Goal: Transaction & Acquisition: Obtain resource

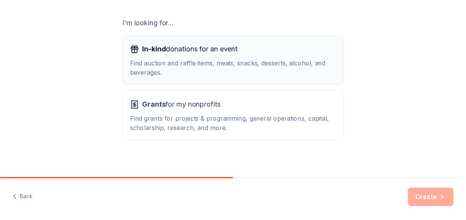
scroll to position [136, 0]
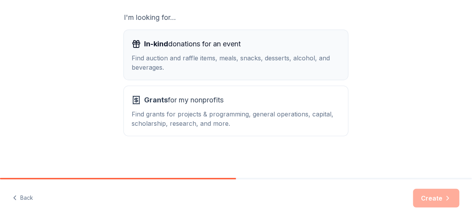
click at [238, 111] on div "Find grants for projects & programming, general operations, capital, scholarshi…" at bounding box center [236, 118] width 209 height 19
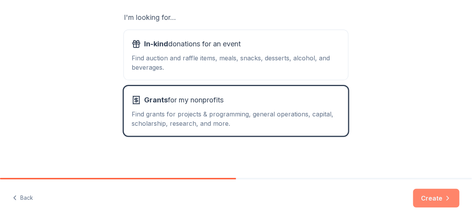
click at [446, 194] on icon "button" at bounding box center [448, 198] width 8 height 8
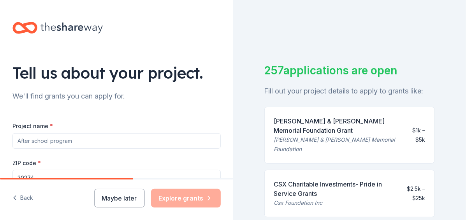
click at [57, 136] on input "Project name *" at bounding box center [116, 141] width 208 height 16
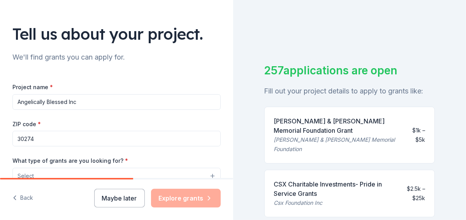
type input "Angelically Blessed Inc"
click at [74, 137] on input "30274" at bounding box center [116, 139] width 208 height 16
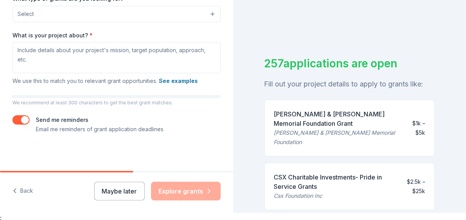
scroll to position [9, 0]
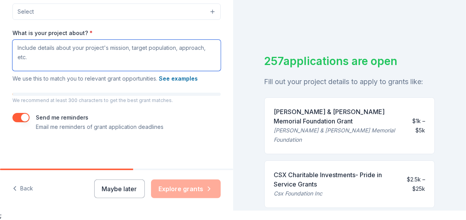
paste textarea "At Angelically Blessed, we are committed to uplifting families during their mos…"
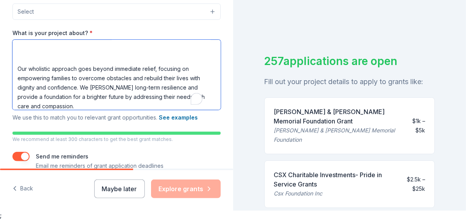
scroll to position [44, 0]
click at [17, 65] on textarea "At Angelically Blessed, we are committed to uplifting families during their mos…" at bounding box center [116, 75] width 208 height 70
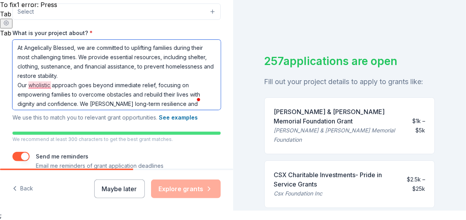
scroll to position [21, 0]
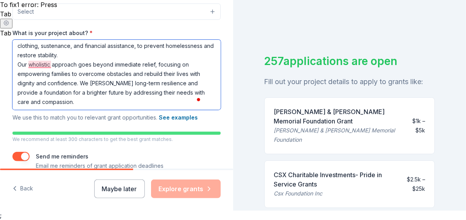
type textarea "At Angelically Blessed, we are committed to uplifting families during their mos…"
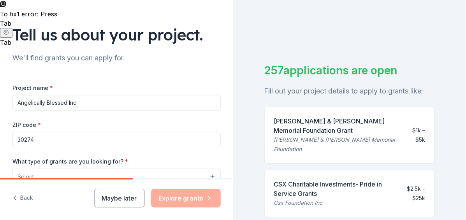
scroll to position [0, 0]
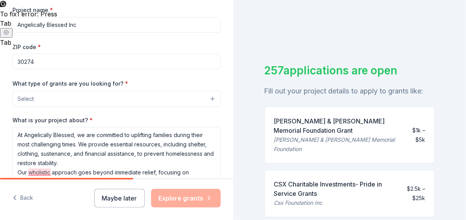
drag, startPoint x: 53, startPoint y: 61, endPoint x: -2, endPoint y: 61, distance: 54.9
click at [0, 61] on html "Tell us about your project. We'll find grants you can apply for. Project name *…" at bounding box center [233, 110] width 466 height 220
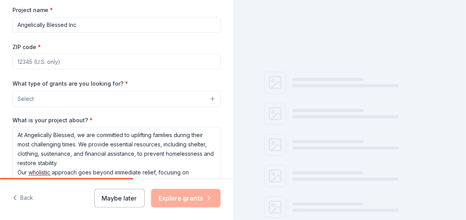
paste input "30274"
type input "30274"
click at [81, 98] on button "Select" at bounding box center [116, 99] width 208 height 16
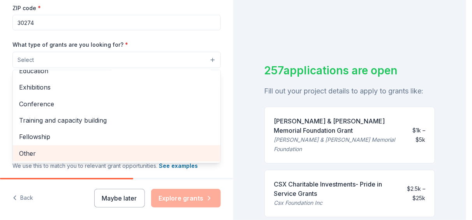
click at [46, 151] on span "Other" at bounding box center [116, 153] width 195 height 10
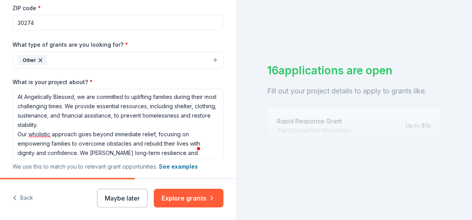
click at [77, 57] on button "Other" at bounding box center [117, 60] width 211 height 17
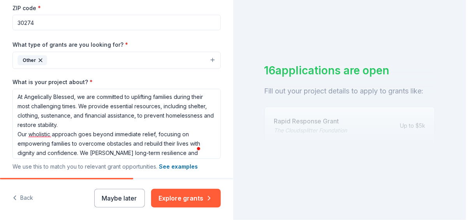
click at [78, 58] on button "Other" at bounding box center [116, 60] width 208 height 17
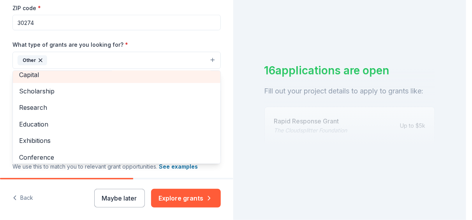
click at [75, 78] on span "Capital" at bounding box center [116, 75] width 195 height 10
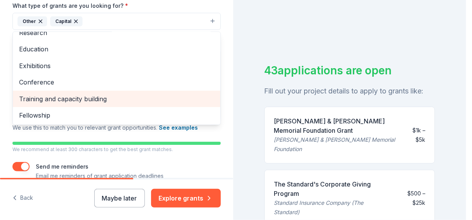
click at [103, 95] on span "Training and capacity building" at bounding box center [116, 99] width 195 height 10
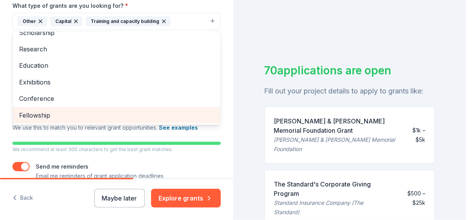
click at [74, 116] on span "Fellowship" at bounding box center [116, 115] width 195 height 10
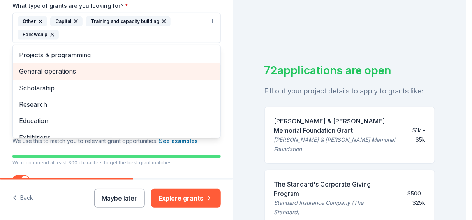
click at [76, 74] on span "General operations" at bounding box center [116, 71] width 195 height 10
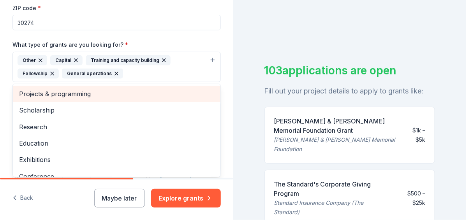
click at [21, 98] on div "Projects & programming" at bounding box center [117, 94] width 208 height 16
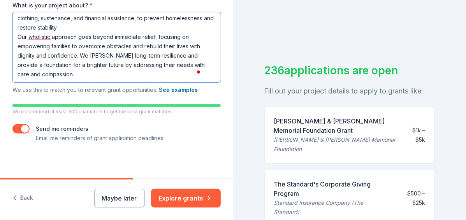
click at [75, 74] on textarea "At Angelically Blessed, we are committed to uplifting families during their mos…" at bounding box center [116, 47] width 208 height 70
paste textarea "The purpose of the grant proposal is to secure funding to support families faci…"
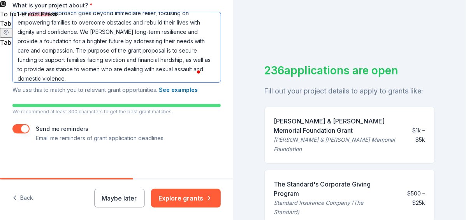
drag, startPoint x: 51, startPoint y: 49, endPoint x: 146, endPoint y: 49, distance: 94.7
click at [146, 49] on textarea "At Angelically Blessed, we are committed to uplifting families during their mos…" at bounding box center [116, 47] width 208 height 70
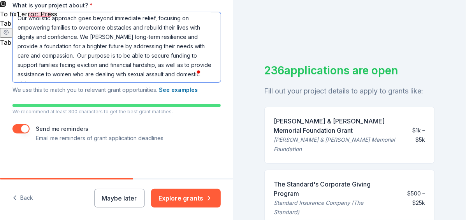
scroll to position [49, 0]
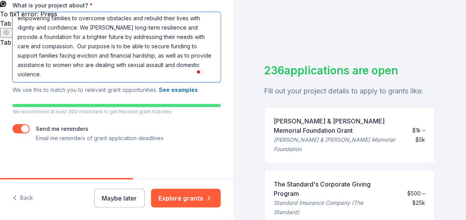
click at [164, 64] on textarea "At Angelically Blessed, we are committed to uplifting families during their mos…" at bounding box center [116, 47] width 208 height 70
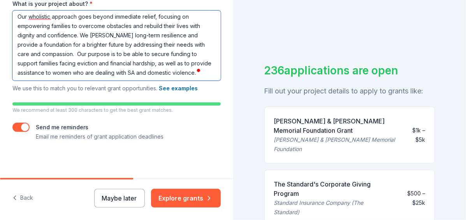
scroll to position [9, 0]
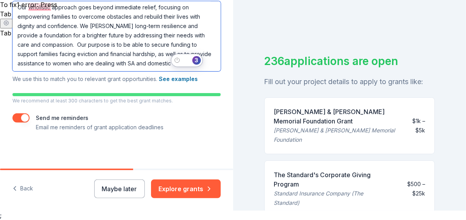
click at [153, 65] on textarea "At Angelically Blessed, we are committed to uplifting families during their mos…" at bounding box center [116, 36] width 208 height 70
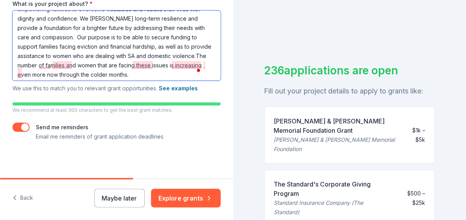
scroll to position [11, 0]
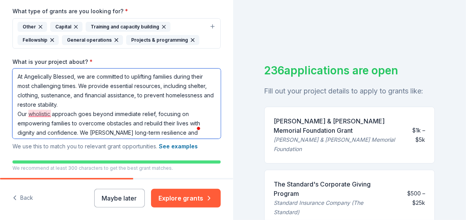
drag, startPoint x: 165, startPoint y: 75, endPoint x: 0, endPoint y: 37, distance: 169.0
click at [0, 37] on div "Tell us about your project. We'll find grants you can apply for. Project name *…" at bounding box center [116, 23] width 233 height 425
type textarea "At Angelically Blessed, we are committed to uplifting families during their mos…"
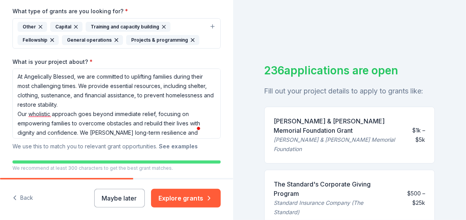
click at [168, 145] on button "See examples" at bounding box center [178, 146] width 39 height 9
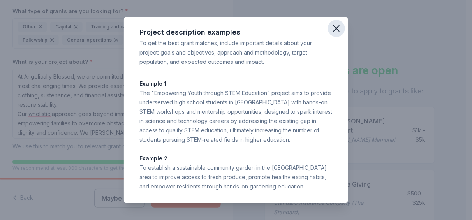
click at [334, 26] on icon "button" at bounding box center [336, 28] width 5 height 5
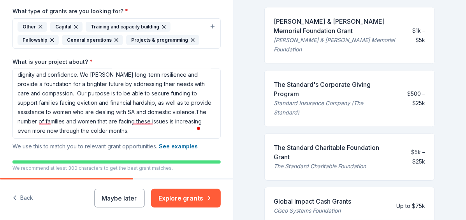
scroll to position [78, 0]
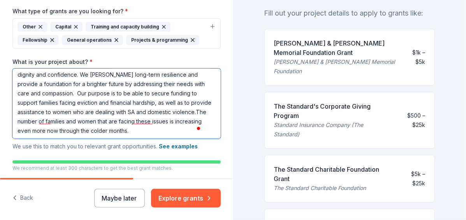
click at [177, 125] on textarea "At Angelically Blessed, we are committed to uplifting families during their mos…" at bounding box center [116, 104] width 208 height 70
click at [164, 129] on textarea "At Angelically Blessed, we are committed to uplifting families during their mos…" at bounding box center [116, 104] width 208 height 70
drag, startPoint x: 164, startPoint y: 129, endPoint x: 53, endPoint y: 96, distance: 115.5
click at [53, 96] on textarea "At Angelically Blessed, we are committed to uplifting families during their mos…" at bounding box center [116, 104] width 208 height 70
drag, startPoint x: 79, startPoint y: 103, endPoint x: 70, endPoint y: 106, distance: 9.0
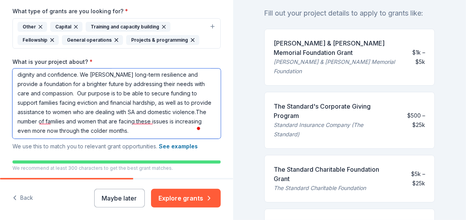
click at [70, 106] on textarea "At Angelically Blessed, we are committed to uplifting families during their mos…" at bounding box center [116, 104] width 208 height 70
click at [124, 101] on textarea "At Angelically Blessed, we are committed to uplifting families during their mos…" at bounding box center [116, 104] width 208 height 70
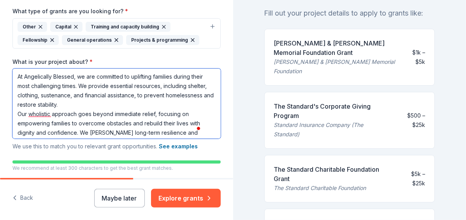
drag, startPoint x: 167, startPoint y: 131, endPoint x: 3, endPoint y: 39, distance: 188.5
click at [3, 39] on div "Tell us about your project. We'll find grants you can apply for. Project name *…" at bounding box center [116, 23] width 233 height 425
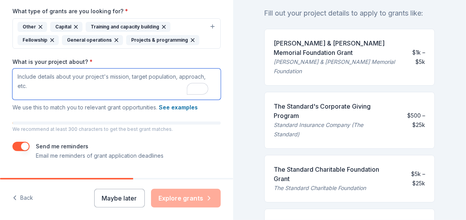
paste textarea "At Angelically Blessed, we are dedicated to uplifting families during their mos…"
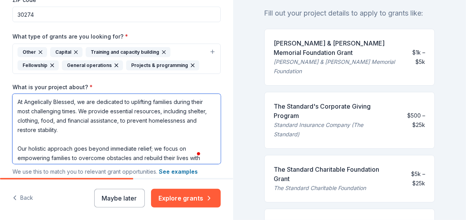
scroll to position [150, 0]
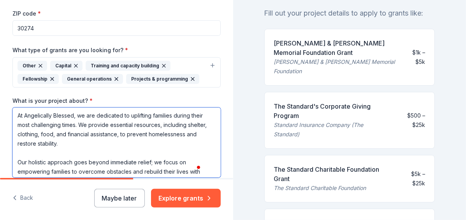
click at [193, 125] on textarea "At Angelically Blessed, we are dedicated to uplifting families during their mos…" at bounding box center [116, 143] width 208 height 70
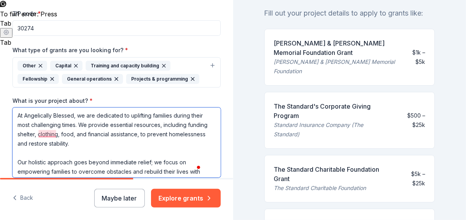
click at [45, 134] on textarea "At Angelically Blessed, we are dedicated to uplifting families during their mos…" at bounding box center [116, 143] width 208 height 70
click at [49, 137] on textarea "At Angelically Blessed, we are dedicated to uplifting families during their mos…" at bounding box center [116, 143] width 208 height 70
click at [49, 134] on textarea "At Angelically Blessed, we are dedicated to uplifting families during their mos…" at bounding box center [116, 143] width 208 height 70
click at [50, 135] on textarea "At Angelically Blessed, we are dedicated to uplifting families during their mos…" at bounding box center [116, 143] width 208 height 70
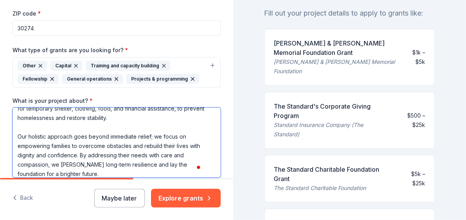
scroll to position [39, 0]
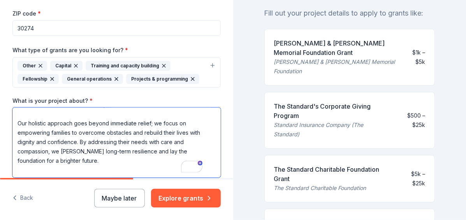
click at [61, 156] on textarea "At Angelically Blessed, we are dedicated to uplifting families during their mos…" at bounding box center [116, 143] width 208 height 70
type textarea "At Angelically Blessed, we are dedicated to uplifting families during their mos…"
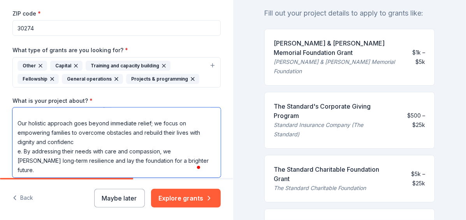
scroll to position [29, 0]
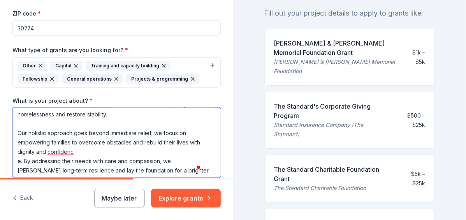
drag, startPoint x: 62, startPoint y: 156, endPoint x: 78, endPoint y: 138, distance: 24.0
click at [78, 138] on textarea "At Angelically Blessed, we are dedicated to uplifting families during their mos…" at bounding box center [116, 143] width 208 height 70
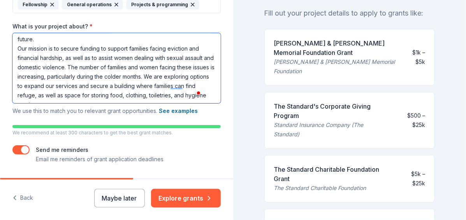
scroll to position [208, 0]
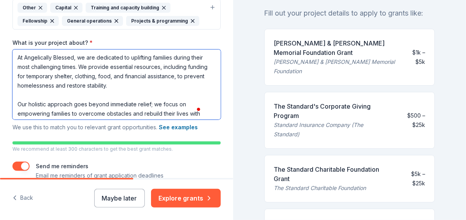
drag, startPoint x: 127, startPoint y: 113, endPoint x: 3, endPoint y: 34, distance: 147.2
click at [3, 34] on div "Tell us about your project. We'll find grants you can apply for. Project name *…" at bounding box center [116, 4] width 233 height 425
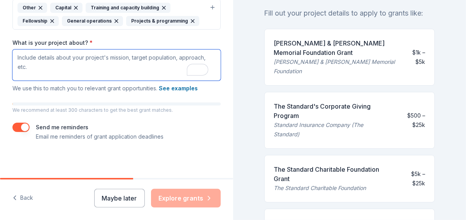
paste textarea "At Angelically Blessed, we are committed to uplifting families during their mos…"
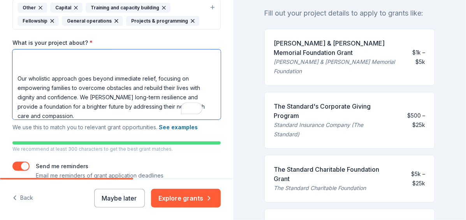
click at [35, 66] on textarea "At Angelically Blessed, we are committed to uplifting families during their mos…" at bounding box center [116, 84] width 208 height 70
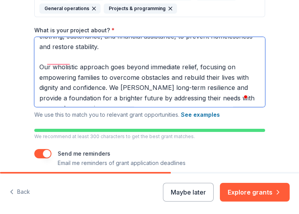
scroll to position [21, 0]
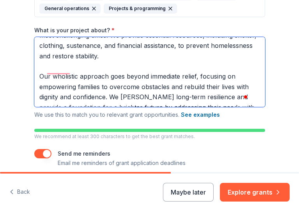
click at [171, 98] on textarea "At Angelically Blessed, we are committed to uplifting families during their mos…" at bounding box center [149, 72] width 231 height 70
paste textarea "At Angelically Blessed, we envision a community where every family has the supp…"
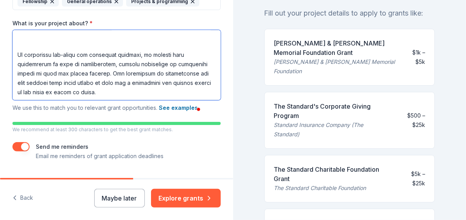
scroll to position [247, 0]
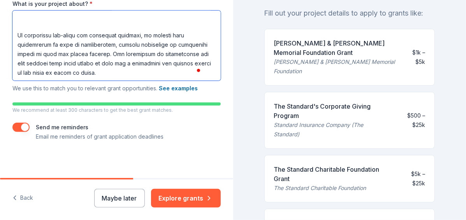
click at [141, 72] on textarea "What is your project about? *" at bounding box center [116, 46] width 208 height 70
paste textarea "Our Women’s Ministry provides compassionate support and resources to address a …"
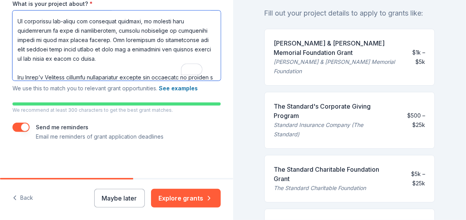
scroll to position [185, 0]
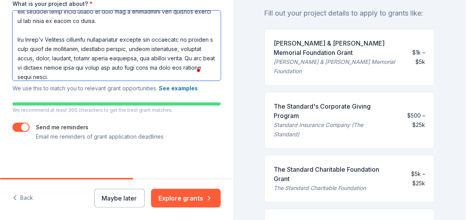
click at [135, 75] on textarea "What is your project about? *" at bounding box center [116, 46] width 208 height 70
paste textarea "mpowering men to become their best selves for their families while fostering a …"
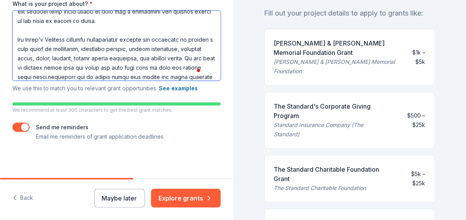
scroll to position [203, 0]
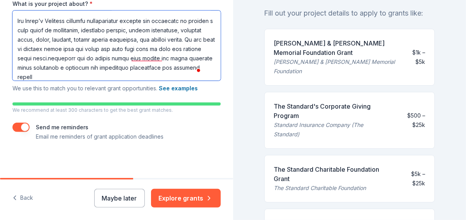
paste textarea "Our purpose is to be able to secure funding to support families facing eviction…"
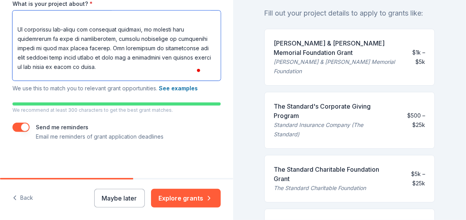
scroll to position [39, 0]
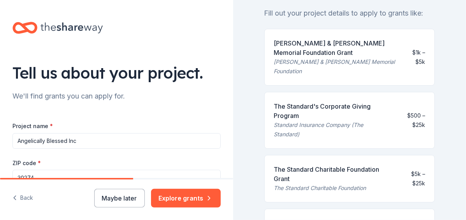
drag, startPoint x: 100, startPoint y: 78, endPoint x: 5, endPoint y: -16, distance: 133.3
click at [5, 0] on html "Tell us about your project. We'll find grants you can apply for. Project name *…" at bounding box center [233, 110] width 466 height 220
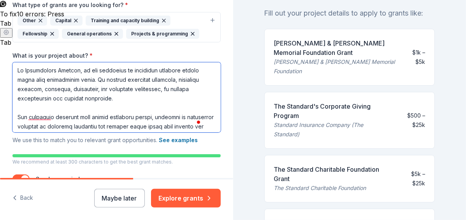
type textarea "At Angelically Blessed, we are committed to uplifting families during their mos…"
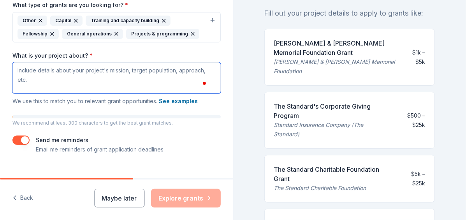
scroll to position [0, 0]
paste textarea "Our holistic approach extends beyond immediate aid; we aim to empower families …"
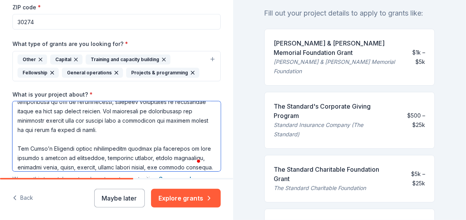
scroll to position [95, 0]
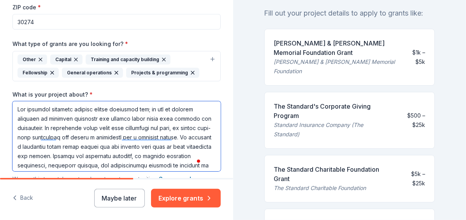
type textarea "Our holistic approach extends beyond immediate aid; we aim to empower families …"
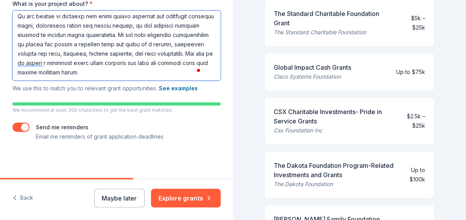
drag, startPoint x: 14, startPoint y: 108, endPoint x: 89, endPoint y: 188, distance: 108.9
click at [89, 188] on div "Tell us about your project. We'll find grants you can apply for. Project name *…" at bounding box center [116, 110] width 233 height 220
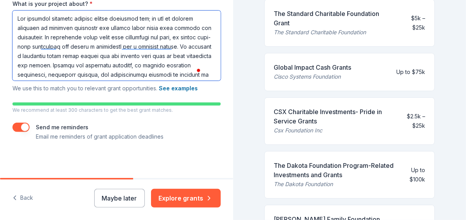
drag, startPoint x: 164, startPoint y: 72, endPoint x: 16, endPoint y: 14, distance: 158.9
click at [16, 14] on textarea "What is your project about? *" at bounding box center [116, 46] width 208 height 70
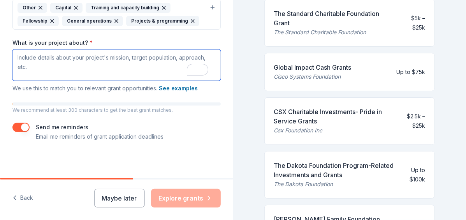
paste textarea "At Angelically Blessed, our mission is to uplift families during their most cha…"
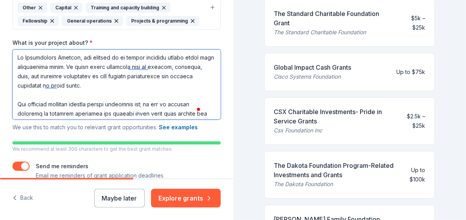
click at [154, 56] on textarea "What is your project about? *" at bounding box center [116, 84] width 208 height 70
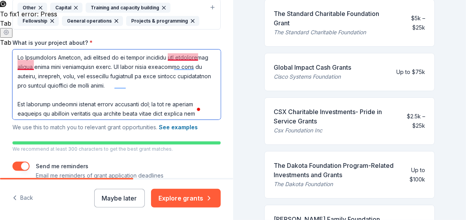
click at [188, 56] on textarea "What is your project about? *" at bounding box center [116, 84] width 208 height 70
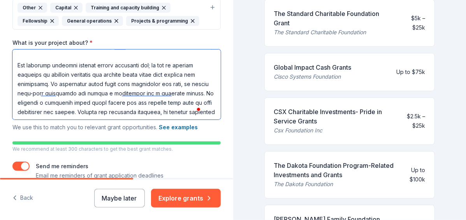
drag, startPoint x: 56, startPoint y: 102, endPoint x: 79, endPoint y: 83, distance: 30.7
click at [79, 83] on textarea "What is your project about? *" at bounding box center [116, 84] width 208 height 70
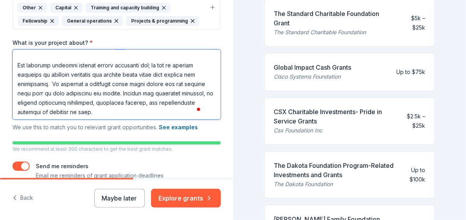
click at [198, 85] on textarea "What is your project about? *" at bounding box center [116, 84] width 208 height 70
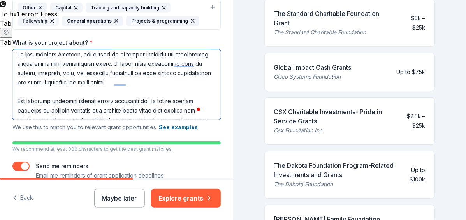
scroll to position [0, 0]
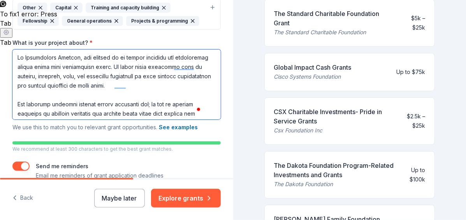
click at [178, 76] on textarea "What is your project about? *" at bounding box center [116, 84] width 208 height 70
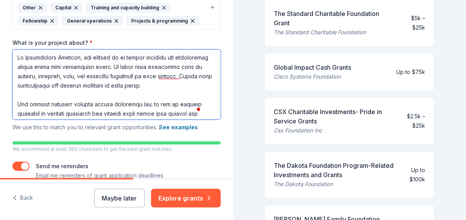
type textarea "At Angelically Blessed, our mission is to uplift families and individuals durin…"
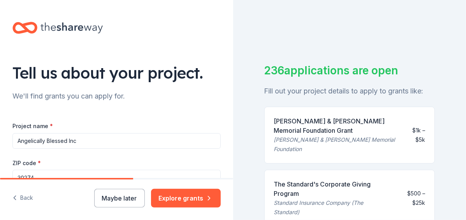
scroll to position [208, 0]
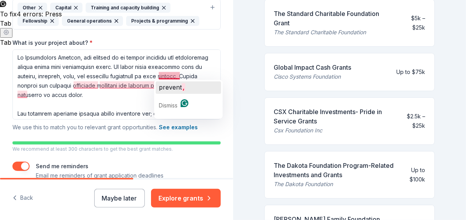
click at [176, 93] on div "prevent ," at bounding box center [172, 87] width 26 height 12
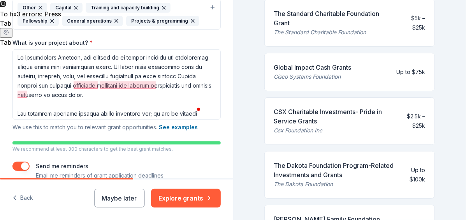
click at [178, 76] on textarea "What is your project about? *" at bounding box center [116, 84] width 208 height 70
click at [158, 76] on textarea "What is your project about? *" at bounding box center [116, 84] width 208 height 70
click at [179, 75] on textarea "What is your project about? *" at bounding box center [116, 84] width 208 height 70
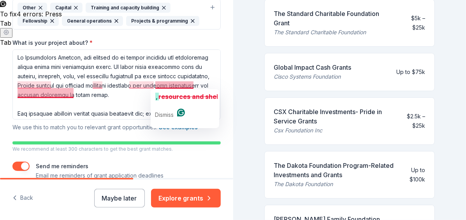
drag, startPoint x: 75, startPoint y: 94, endPoint x: 181, endPoint y: 84, distance: 106.4
click at [181, 84] on textarea "What is your project about? *" at bounding box center [116, 84] width 208 height 70
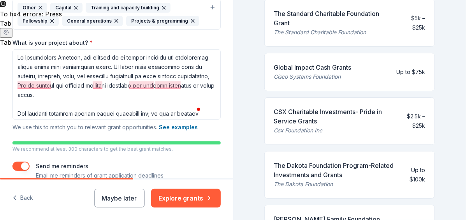
click at [143, 88] on textarea "What is your project about? *" at bounding box center [116, 84] width 208 height 70
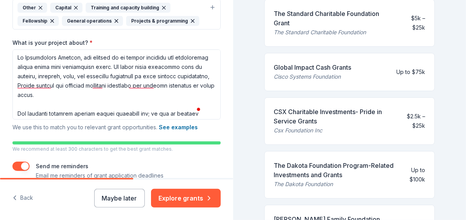
click at [143, 85] on textarea "What is your project about? *" at bounding box center [116, 84] width 208 height 70
click at [47, 85] on textarea "What is your project about? *" at bounding box center [116, 84] width 208 height 70
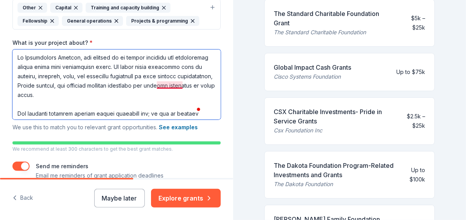
click at [163, 88] on textarea "What is your project about? *" at bounding box center [116, 84] width 208 height 70
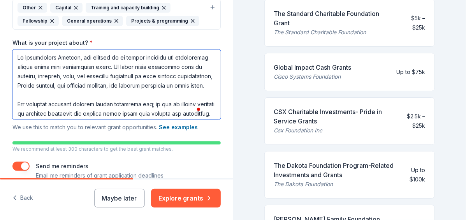
click at [94, 85] on textarea "What is your project about? *" at bounding box center [116, 84] width 208 height 70
click at [154, 84] on textarea "What is your project about? *" at bounding box center [116, 84] width 208 height 70
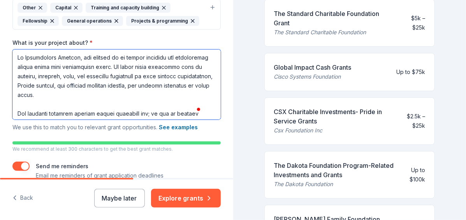
drag, startPoint x: 99, startPoint y: 95, endPoint x: 17, endPoint y: 58, distance: 90.0
click at [17, 58] on textarea "What is your project about? *" at bounding box center [116, 84] width 208 height 70
paste textarea "support families and individuals during their most difficult times. We provide …"
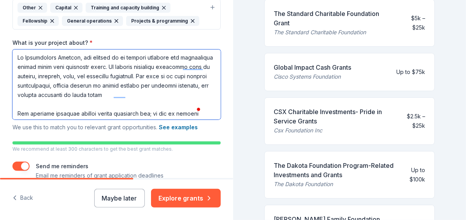
click at [176, 77] on textarea "What is your project about? *" at bounding box center [116, 84] width 208 height 70
click at [182, 79] on textarea "What is your project about? *" at bounding box center [116, 84] width 208 height 70
click at [182, 78] on textarea "What is your project about? *" at bounding box center [116, 84] width 208 height 70
click at [185, 75] on textarea "What is your project about? *" at bounding box center [116, 84] width 208 height 70
click at [198, 65] on textarea "What is your project about? *" at bounding box center [116, 84] width 208 height 70
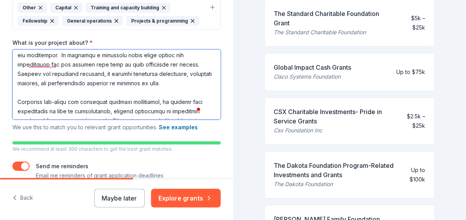
scroll to position [0, 0]
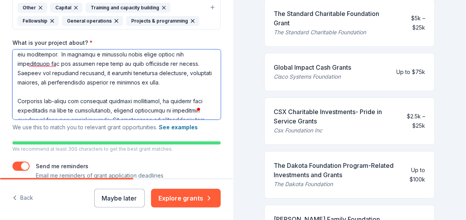
click at [48, 66] on textarea "What is your project about? *" at bounding box center [116, 84] width 208 height 70
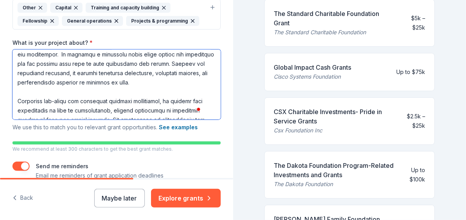
drag, startPoint x: 191, startPoint y: 81, endPoint x: 19, endPoint y: 75, distance: 171.9
click at [19, 75] on textarea "What is your project about? *" at bounding box center [116, 84] width 208 height 70
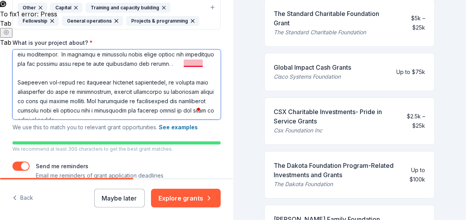
click at [190, 63] on textarea "What is your project about? *" at bounding box center [116, 84] width 208 height 70
click at [202, 67] on textarea "What is your project about? *" at bounding box center [116, 84] width 208 height 70
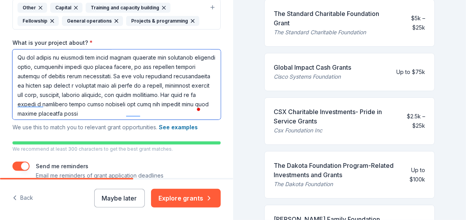
click at [115, 59] on textarea "What is your project about? *" at bounding box center [116, 84] width 208 height 70
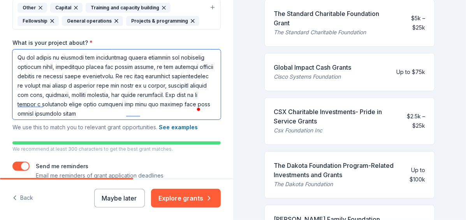
click at [121, 66] on textarea "What is your project about? *" at bounding box center [116, 84] width 208 height 70
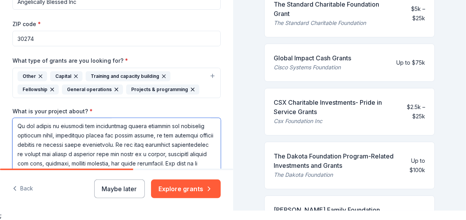
scroll to position [156, 0]
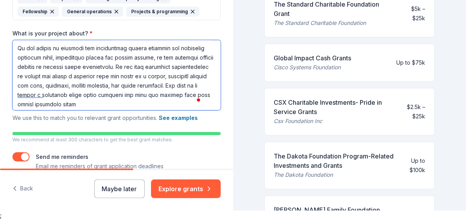
click at [203, 96] on textarea "What is your project about? *" at bounding box center [116, 75] width 208 height 70
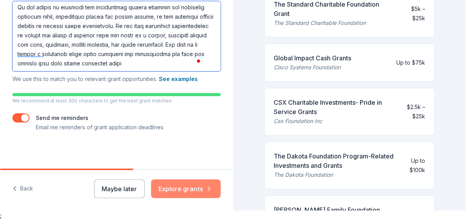
type textarea "At Angelically Blessed, our mission is to support families and individuals duri…"
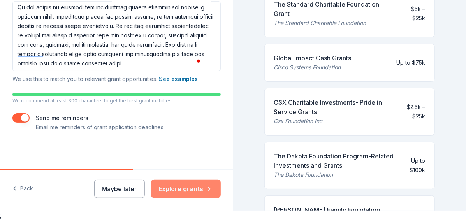
click at [182, 185] on button "Explore grants" at bounding box center [186, 189] width 70 height 19
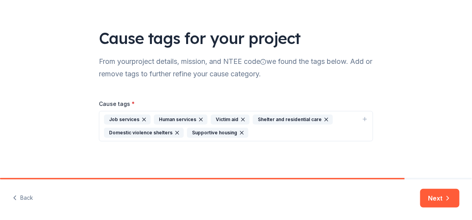
click at [187, 118] on div "Human services" at bounding box center [181, 120] width 54 height 10
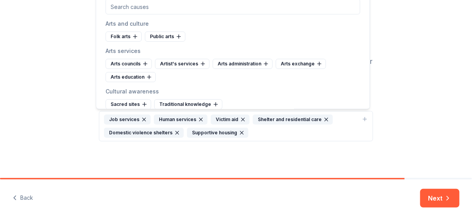
click at [224, 118] on div "Victim aid" at bounding box center [230, 120] width 39 height 10
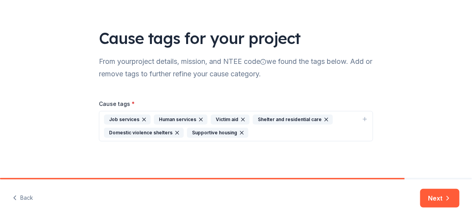
click at [152, 131] on div "Domestic violence shelters" at bounding box center [144, 133] width 80 height 10
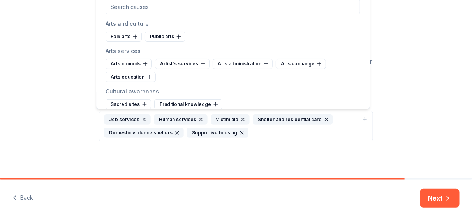
click at [177, 119] on div "Human services" at bounding box center [181, 120] width 54 height 10
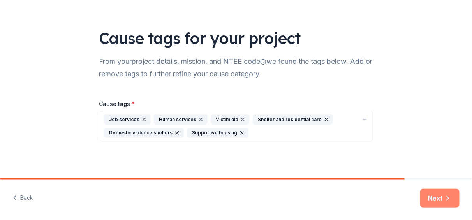
click at [427, 200] on button "Next" at bounding box center [439, 198] width 39 height 19
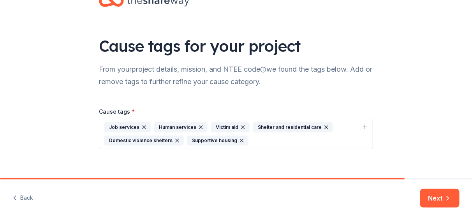
scroll to position [35, 0]
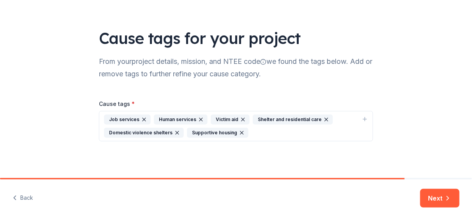
click at [255, 131] on div "Job services Human services Victim aid Shelter and residential care Domestic vi…" at bounding box center [231, 126] width 255 height 23
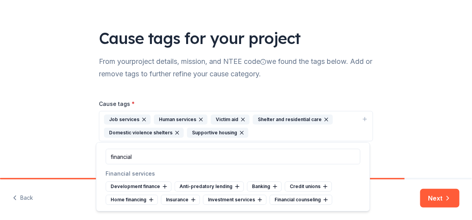
drag, startPoint x: 162, startPoint y: 156, endPoint x: 112, endPoint y: 156, distance: 50.6
click at [112, 156] on input "financial" at bounding box center [233, 157] width 255 height 16
type input "f"
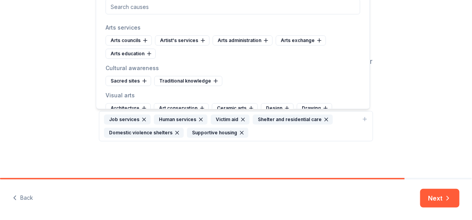
scroll to position [0, 0]
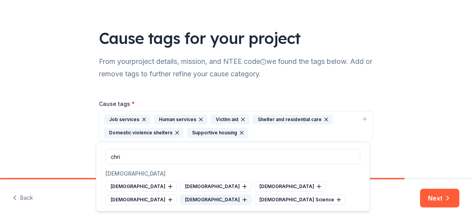
type input "chri"
click at [180, 201] on div "Evangelicalism" at bounding box center [215, 200] width 71 height 10
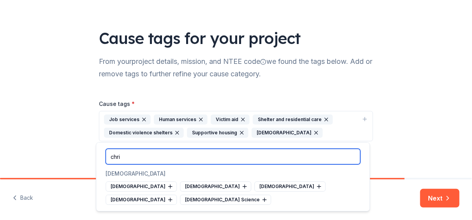
drag, startPoint x: 146, startPoint y: 157, endPoint x: 102, endPoint y: 158, distance: 44.4
click at [102, 158] on div "chri" at bounding box center [232, 157] width 273 height 28
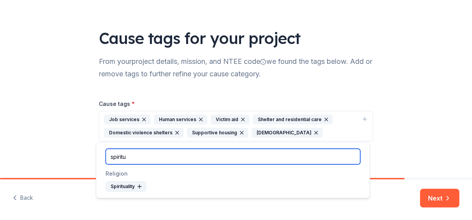
type input "spiritu"
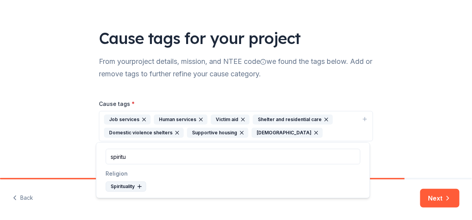
click at [136, 188] on icon at bounding box center [139, 186] width 6 height 6
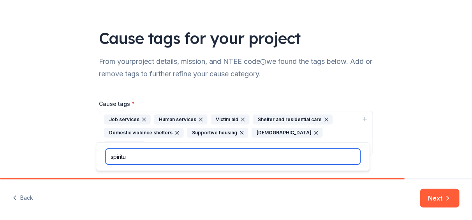
drag, startPoint x: 162, startPoint y: 155, endPoint x: 113, endPoint y: 159, distance: 49.6
click at [113, 159] on input "spiritu" at bounding box center [233, 157] width 255 height 16
click at [109, 160] on input "spiritu" at bounding box center [233, 157] width 255 height 16
drag, startPoint x: 130, startPoint y: 162, endPoint x: 105, endPoint y: 162, distance: 25.3
click at [105, 162] on div "spiritu" at bounding box center [232, 157] width 273 height 28
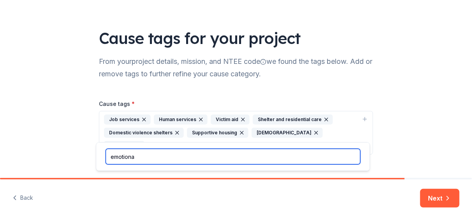
type input "emotional"
drag, startPoint x: 141, startPoint y: 155, endPoint x: 109, endPoint y: 163, distance: 33.5
click at [109, 163] on input "emotional" at bounding box center [233, 157] width 255 height 16
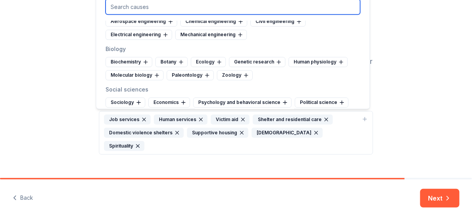
scroll to position [1519, 0]
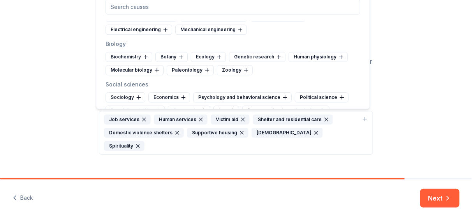
click at [401, 53] on div "Cause tags for your project From your project details, mission, and NTEE code w…" at bounding box center [236, 78] width 472 height 227
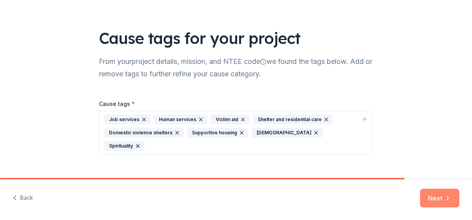
click at [443, 194] on button "Next" at bounding box center [439, 198] width 39 height 19
click at [444, 203] on div "Next" at bounding box center [439, 198] width 39 height 19
click at [377, 146] on div "Cause tags for your project From your project details, mission, and NTEE code w…" at bounding box center [235, 78] width 299 height 227
click at [360, 131] on button "Job services Human services Victim aid Shelter and residential care Domestic vi…" at bounding box center [236, 133] width 274 height 44
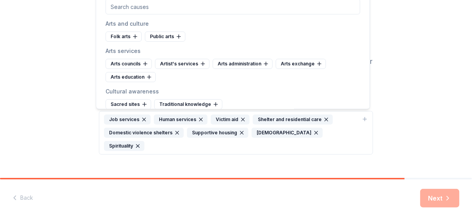
click at [417, 133] on div "Cause tags for your project From your project details, mission, and NTEE code w…" at bounding box center [236, 78] width 472 height 227
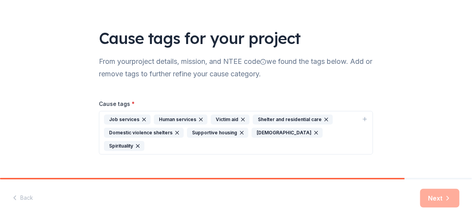
click at [444, 199] on div "Next" at bounding box center [439, 198] width 39 height 19
click at [313, 131] on icon "button" at bounding box center [316, 133] width 6 height 6
click at [282, 133] on icon "button" at bounding box center [285, 133] width 6 height 6
click at [434, 157] on div "Cause tags for your project From your project details, mission, and NTEE code w…" at bounding box center [236, 71] width 472 height 213
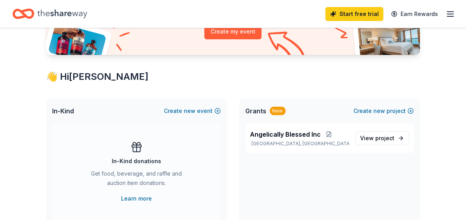
scroll to position [71, 0]
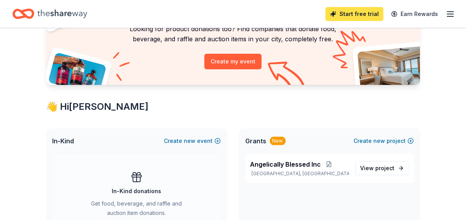
click at [347, 16] on link "Start free trial" at bounding box center [355, 14] width 58 height 14
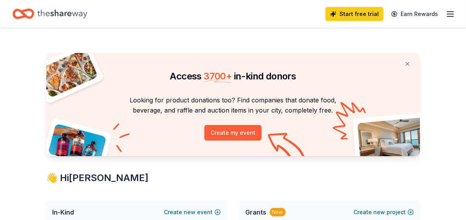
scroll to position [0, 0]
click at [355, 19] on link "Start free trial" at bounding box center [355, 14] width 58 height 14
click at [356, 16] on link "Start free trial" at bounding box center [355, 14] width 58 height 14
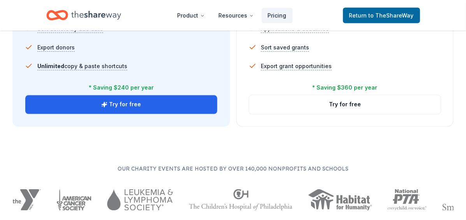
scroll to position [623, 0]
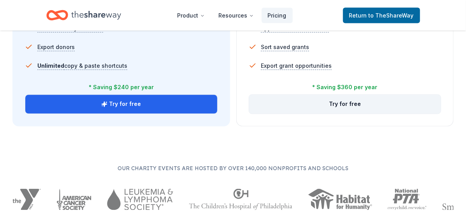
click at [339, 109] on button "Try for free" at bounding box center [345, 104] width 192 height 19
click at [348, 106] on button "Try for free" at bounding box center [345, 104] width 192 height 19
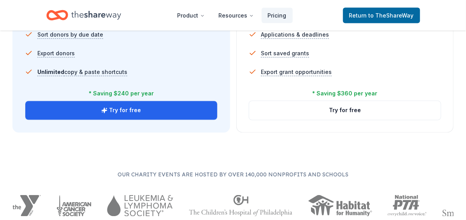
scroll to position [623, 0]
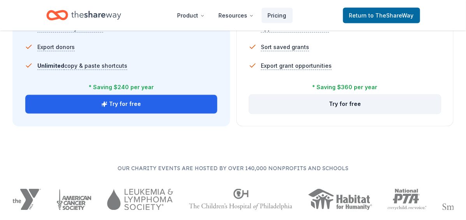
click at [339, 104] on button "Try for free" at bounding box center [345, 104] width 192 height 19
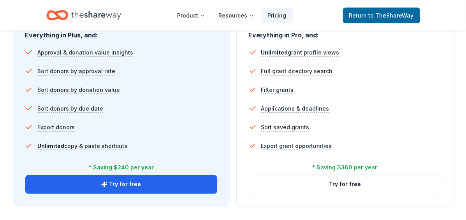
scroll to position [545, 0]
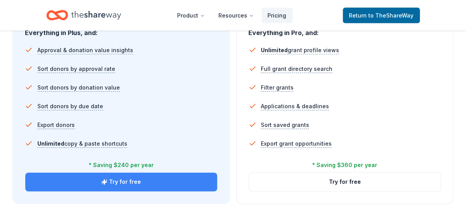
click at [115, 177] on button "Try for free" at bounding box center [121, 182] width 192 height 19
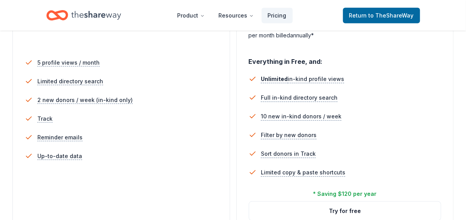
scroll to position [273, 0]
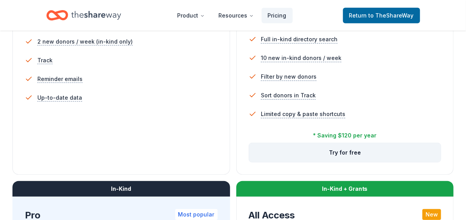
click at [357, 156] on button "Try for free" at bounding box center [345, 152] width 192 height 19
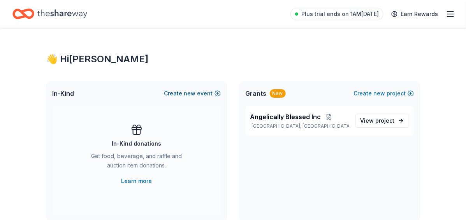
click at [198, 89] on button "Create new event" at bounding box center [192, 93] width 56 height 9
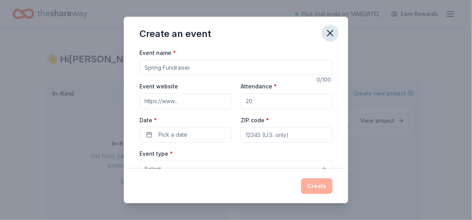
click at [328, 32] on icon "button" at bounding box center [330, 33] width 11 height 11
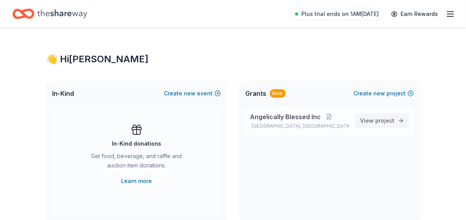
click at [382, 122] on span "project" at bounding box center [385, 120] width 19 height 7
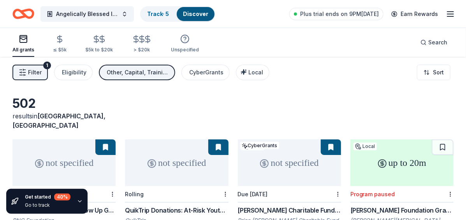
click at [18, 44] on div "All grants" at bounding box center [23, 43] width 22 height 19
click at [71, 72] on div "Eligibility" at bounding box center [74, 72] width 25 height 9
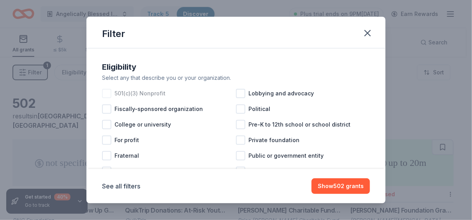
click at [108, 98] on div "501(c)(3) Nonprofit" at bounding box center [169, 94] width 134 height 16
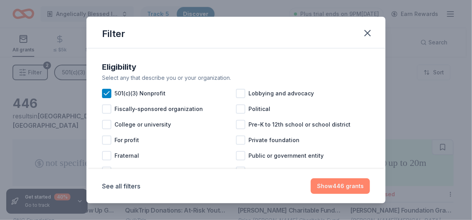
click at [323, 188] on button "Show 446 grants" at bounding box center [340, 186] width 59 height 16
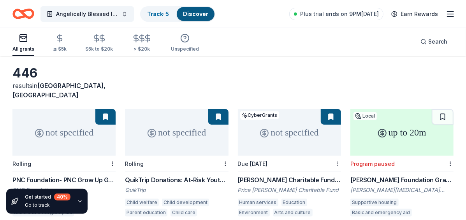
scroll to position [78, 0]
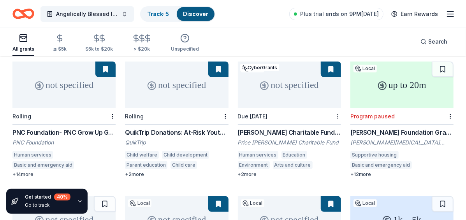
click at [66, 128] on div "PNC Foundation- PNC Grow Up Great" at bounding box center [63, 132] width 103 height 9
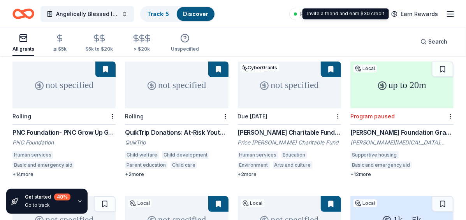
click at [451, 8] on div "Plus trial ends on 9PM, 9/29 Earn Rewards" at bounding box center [372, 14] width 166 height 18
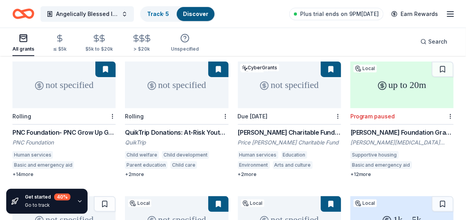
click at [450, 14] on line "button" at bounding box center [451, 14] width 6 height 0
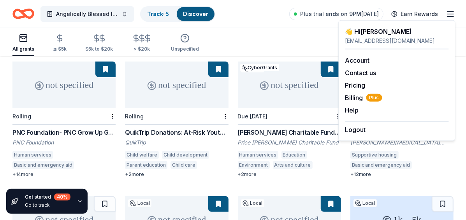
click at [308, 39] on div "All grants ≤ $5k $5k to $20k > $20k Unspecified Search" at bounding box center [232, 41] width 441 height 29
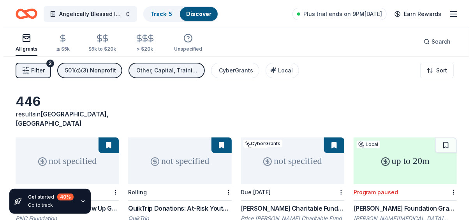
scroll to position [0, 0]
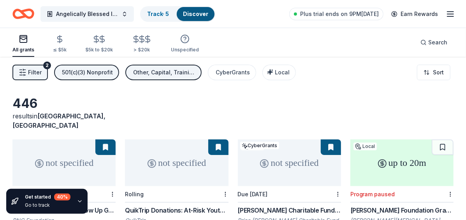
click at [450, 16] on line "button" at bounding box center [451, 16] width 6 height 0
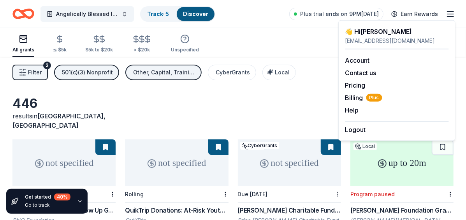
click at [262, 100] on div "446 results in Riverdale, GA" at bounding box center [232, 113] width 441 height 34
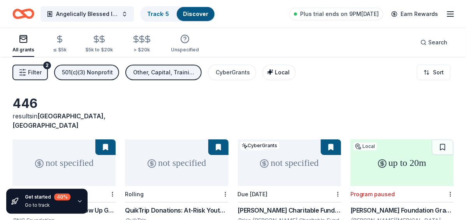
click at [275, 74] on span "Local" at bounding box center [282, 72] width 15 height 7
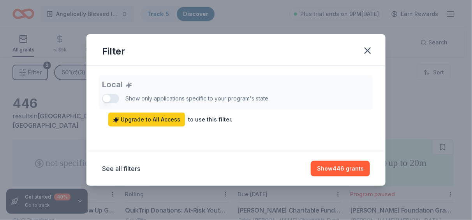
click at [117, 99] on div "Local Show only applications specific to your program's state. Upgrade to All A…" at bounding box center [236, 100] width 268 height 51
click at [372, 52] on icon "button" at bounding box center [367, 50] width 11 height 11
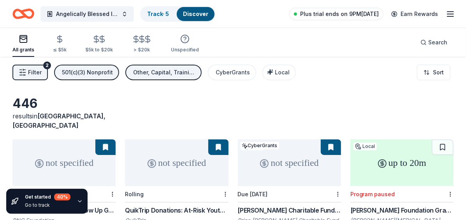
click at [322, 13] on span "Plus trial ends on 9PM, 9/29" at bounding box center [339, 13] width 79 height 9
click at [339, 66] on div "Filter 2 501(c)(3) Nonprofit Other, Capital, Training and capacity building, Fe…" at bounding box center [233, 72] width 466 height 31
click at [153, 76] on div "Other, Capital, Training and capacity building, Fellowship, General operations,…" at bounding box center [164, 72] width 62 height 9
click at [138, 72] on div "Other, Capital, Training and capacity building, Fellowship, General operations,…" at bounding box center [164, 72] width 62 height 9
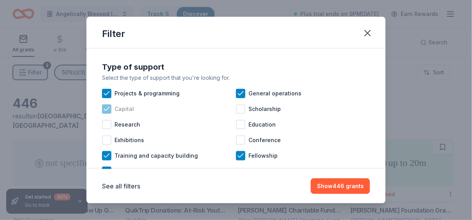
click at [106, 108] on icon at bounding box center [107, 109] width 8 height 8
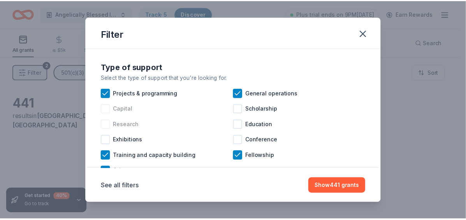
scroll to position [28, 0]
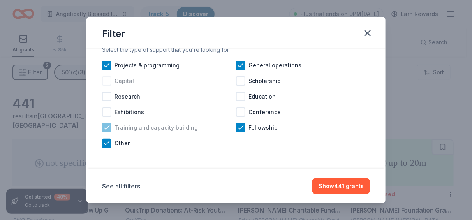
click at [106, 127] on icon at bounding box center [107, 128] width 8 height 8
click at [236, 127] on div at bounding box center [240, 127] width 9 height 9
click at [105, 81] on div at bounding box center [106, 80] width 9 height 9
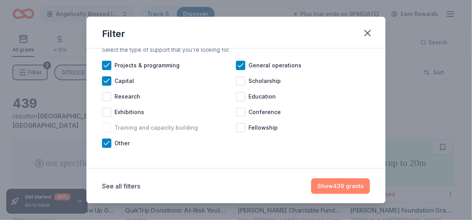
click at [342, 182] on button "Show 439 grants" at bounding box center [340, 186] width 59 height 16
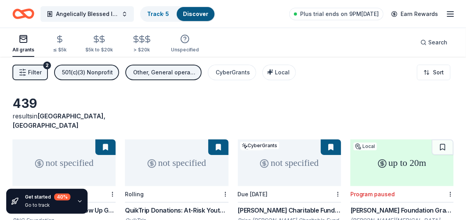
click at [23, 69] on icon "button" at bounding box center [23, 73] width 8 height 8
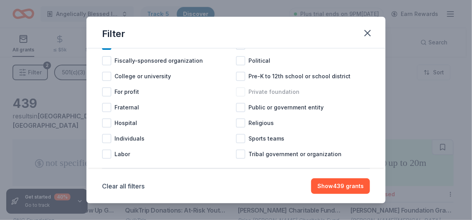
scroll to position [120, 0]
click at [239, 127] on div at bounding box center [240, 122] width 9 height 9
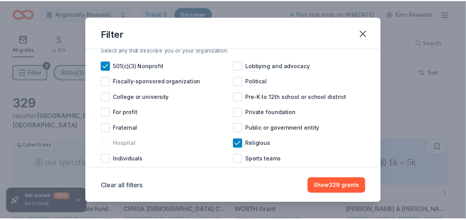
scroll to position [81, 0]
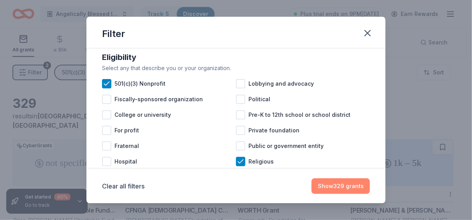
click at [321, 187] on button "Show 329 grants" at bounding box center [341, 186] width 58 height 16
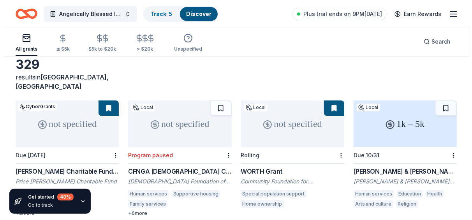
scroll to position [0, 0]
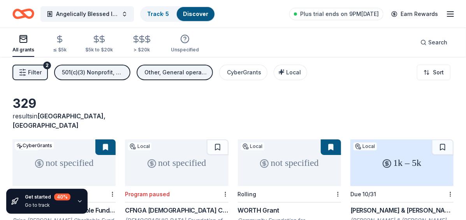
click at [160, 72] on div "Other, General operations, Projects & programming, Capital" at bounding box center [176, 72] width 62 height 9
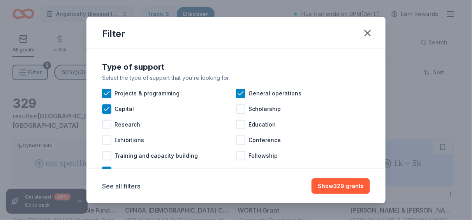
click at [57, 69] on div "Filter Type of support Select the type of support that you're looking for. Proj…" at bounding box center [236, 110] width 472 height 220
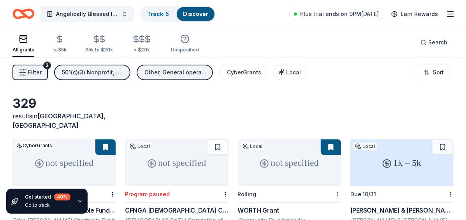
click at [110, 71] on div "501(c)(3) Nonprofit, Religious" at bounding box center [93, 72] width 62 height 9
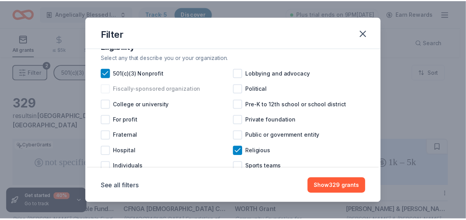
scroll to position [39, 0]
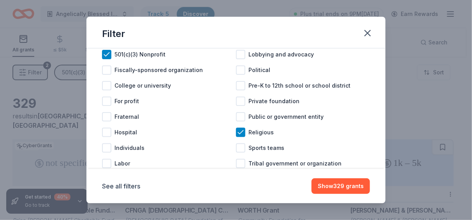
click at [403, 98] on div "Filter Eligibility Select any that describe you or your organization. 501(c)(3)…" at bounding box center [236, 110] width 472 height 220
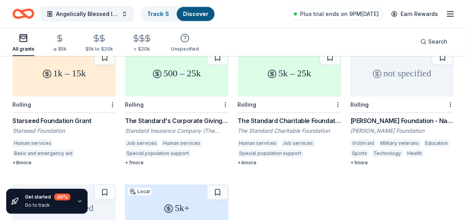
scroll to position [234, 0]
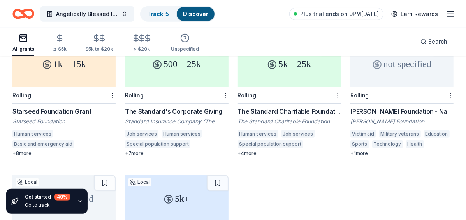
click at [53, 62] on div "1k – 15k" at bounding box center [63, 64] width 103 height 47
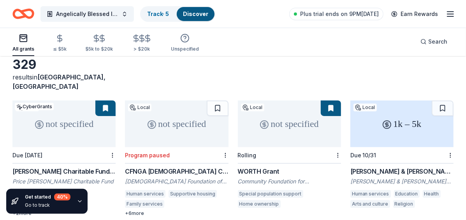
scroll to position [78, 0]
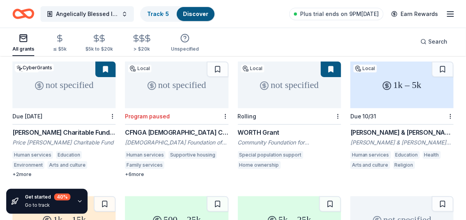
click at [307, 83] on div "not specified" at bounding box center [289, 85] width 103 height 47
click at [207, 90] on div "not specified" at bounding box center [176, 85] width 103 height 47
click at [104, 39] on icon "button" at bounding box center [102, 38] width 9 height 9
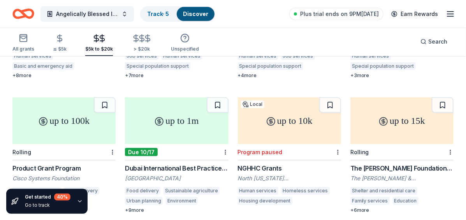
scroll to position [195, 0]
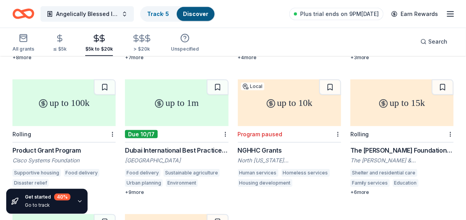
click at [192, 106] on div "up to 1m" at bounding box center [176, 102] width 103 height 47
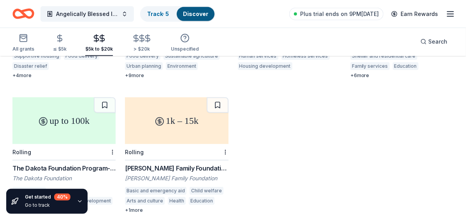
scroll to position [234, 0]
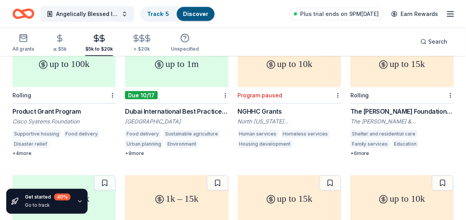
click at [414, 87] on div "Rolling" at bounding box center [402, 95] width 103 height 16
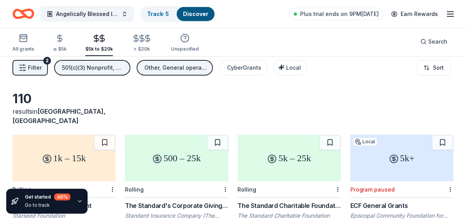
scroll to position [0, 0]
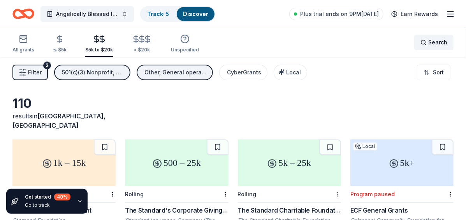
click at [423, 43] on div "Search" at bounding box center [434, 42] width 27 height 9
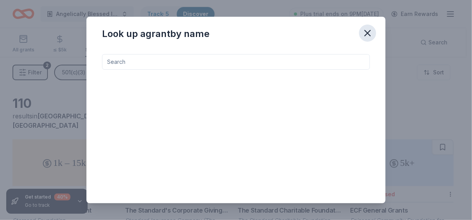
click at [368, 32] on icon "button" at bounding box center [367, 32] width 5 height 5
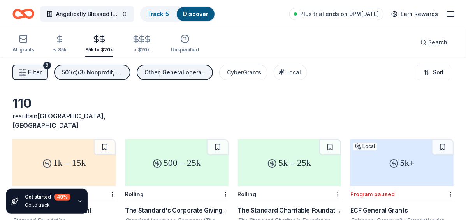
click at [34, 68] on span "Filter" at bounding box center [35, 72] width 14 height 9
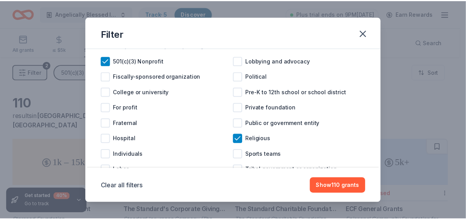
scroll to position [117, 0]
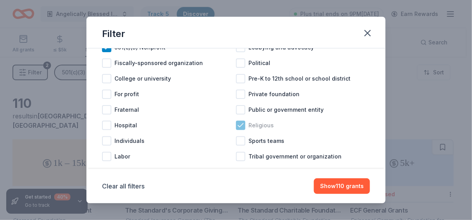
click at [237, 129] on icon at bounding box center [241, 126] width 8 height 8
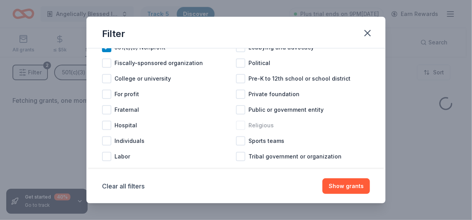
click at [236, 130] on div at bounding box center [240, 125] width 9 height 9
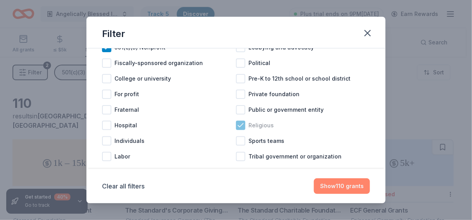
click at [327, 184] on button "Show 110 grants" at bounding box center [342, 186] width 56 height 16
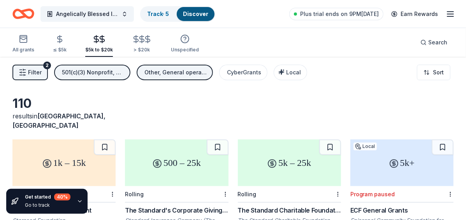
click at [182, 144] on div "500 – 25k" at bounding box center [176, 162] width 103 height 47
click at [295, 150] on div "5k – 25k" at bounding box center [289, 162] width 103 height 47
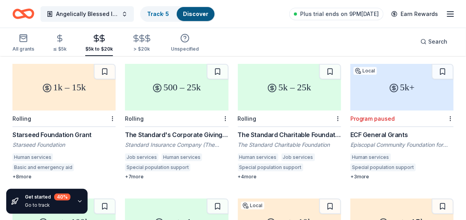
scroll to position [78, 0]
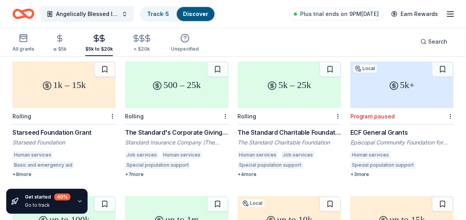
click at [134, 171] on div "+ 7 more" at bounding box center [176, 174] width 103 height 6
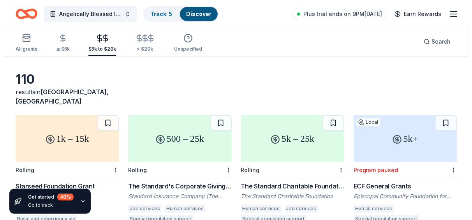
scroll to position [0, 0]
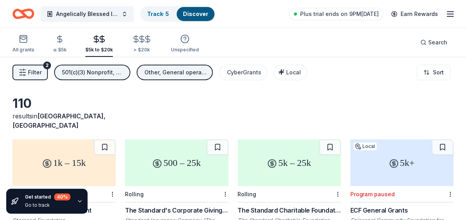
click at [183, 159] on div "500 – 25k" at bounding box center [176, 162] width 103 height 47
click at [21, 14] on icon "Home" at bounding box center [23, 14] width 22 height 18
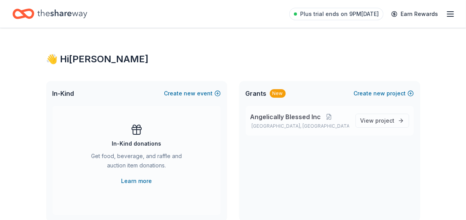
click at [325, 127] on p "Riverdale, GA" at bounding box center [299, 126] width 99 height 6
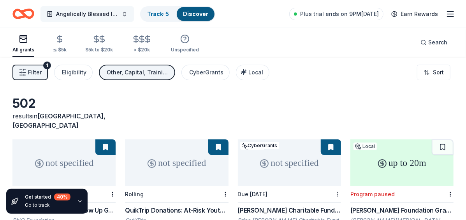
click at [100, 10] on span "Angelically Blessed Inc" at bounding box center [87, 13] width 62 height 9
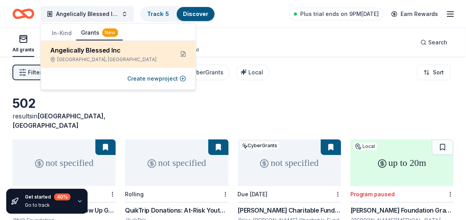
click at [152, 52] on div "Angelically Blessed Inc" at bounding box center [109, 50] width 118 height 9
click at [180, 55] on button at bounding box center [183, 54] width 12 height 12
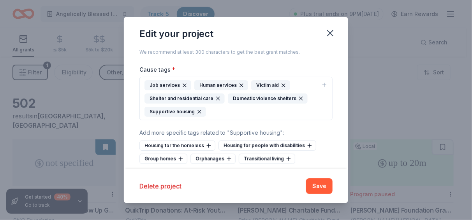
scroll to position [278, 0]
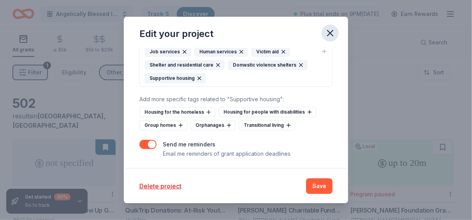
click at [332, 33] on icon "button" at bounding box center [330, 33] width 11 height 11
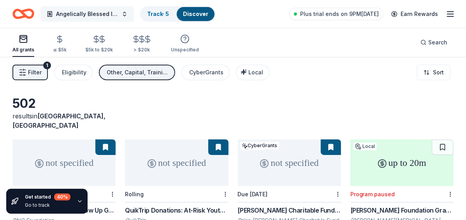
click at [118, 16] on button "Angelically Blessed Inc" at bounding box center [87, 14] width 93 height 16
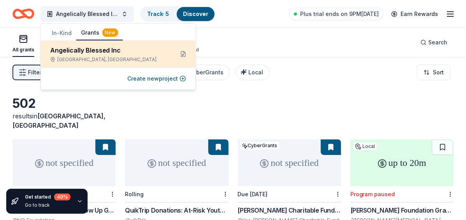
click at [139, 55] on div "Angelically Blessed Inc Riverdale, GA" at bounding box center [109, 54] width 118 height 17
click at [183, 55] on button at bounding box center [183, 54] width 12 height 12
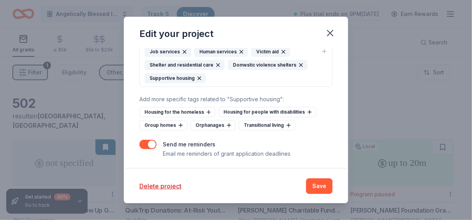
click at [138, 144] on div "Project name * Angelically Blessed Inc ZIP code * 30274 What type of grants are…" at bounding box center [236, 109] width 224 height 122
click at [142, 142] on button "button" at bounding box center [147, 144] width 17 height 9
click at [317, 182] on button "Save" at bounding box center [319, 186] width 26 height 16
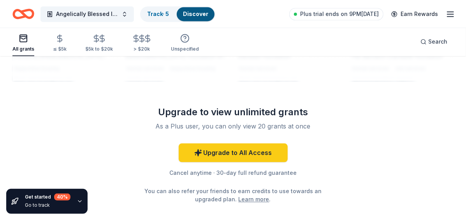
scroll to position [899, 0]
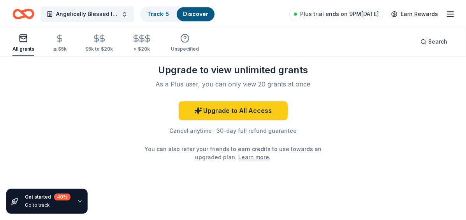
click at [178, 126] on div "Cancel anytime · 30-day full refund guarantee" at bounding box center [233, 130] width 224 height 9
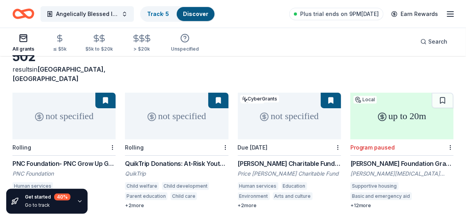
scroll to position [42, 0]
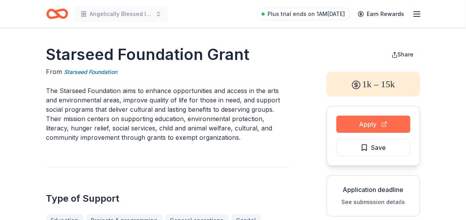
click at [377, 120] on button "Apply" at bounding box center [374, 124] width 74 height 17
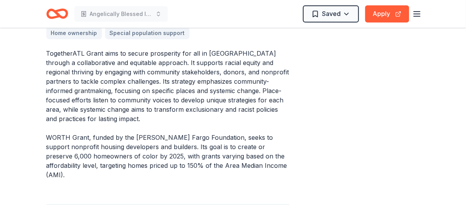
scroll to position [273, 0]
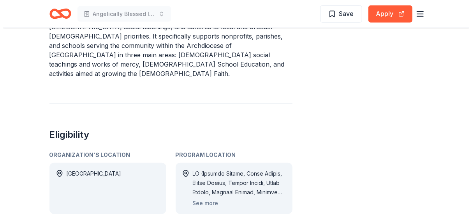
scroll to position [390, 0]
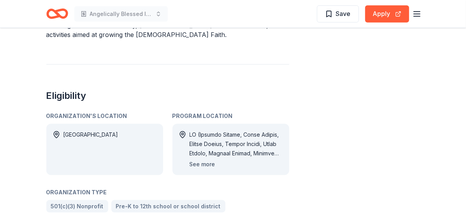
click at [202, 160] on button "See more" at bounding box center [203, 164] width 26 height 9
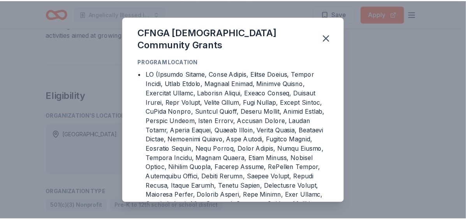
scroll to position [61, 0]
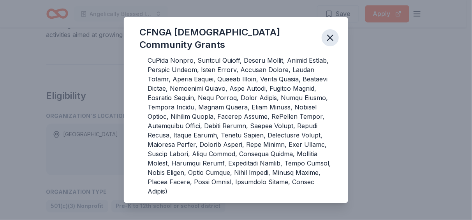
click at [329, 39] on icon "button" at bounding box center [330, 37] width 11 height 11
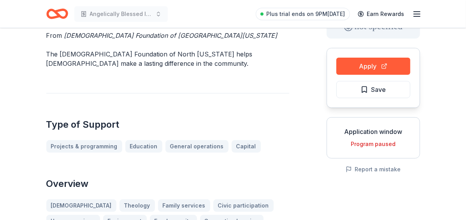
scroll to position [0, 0]
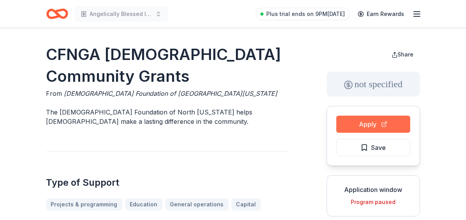
click at [356, 122] on button "Apply" at bounding box center [374, 124] width 74 height 17
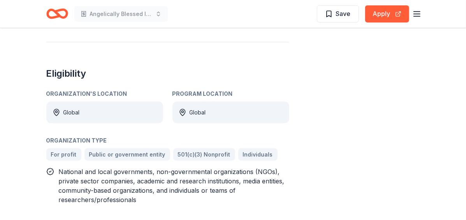
scroll to position [506, 0]
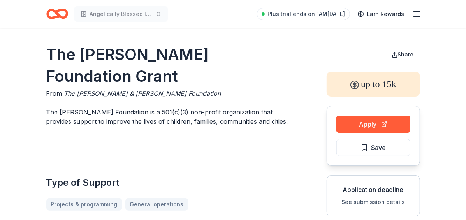
click at [368, 120] on button "Apply" at bounding box center [374, 124] width 74 height 17
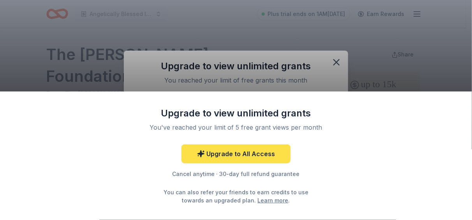
click at [242, 154] on link "Upgrade to All Access" at bounding box center [236, 154] width 109 height 19
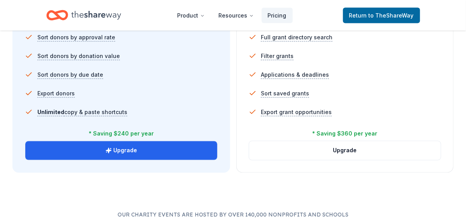
scroll to position [584, 0]
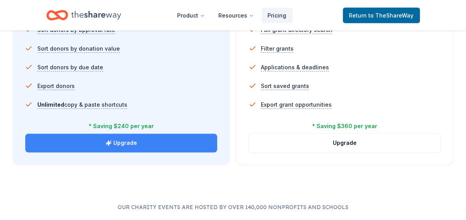
click at [193, 142] on button "Upgrade" at bounding box center [121, 143] width 192 height 19
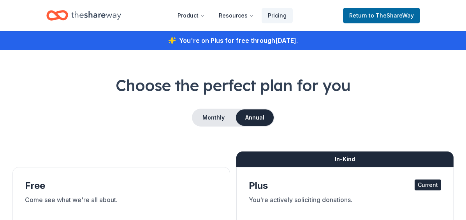
scroll to position [584, 0]
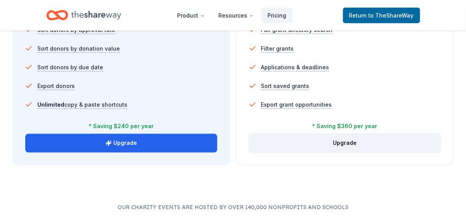
click at [353, 145] on button "Upgrade" at bounding box center [345, 143] width 192 height 19
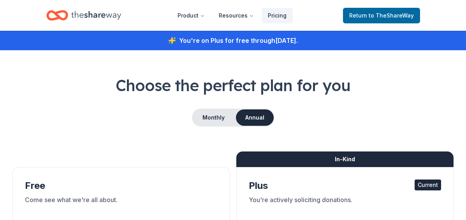
scroll to position [584, 0]
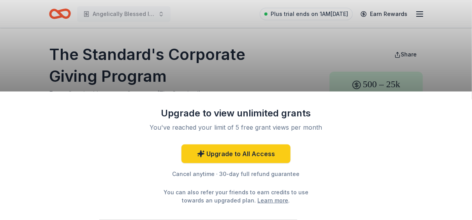
click at [206, 84] on div "Upgrade to view unlimited grants You've reached your limit of 5 free grant view…" at bounding box center [236, 110] width 472 height 220
click at [229, 70] on div "Upgrade to view unlimited grants You've reached your limit of 5 free grant view…" at bounding box center [236, 110] width 472 height 220
click at [263, 83] on div "Upgrade to view unlimited grants You've reached your limit of 5 free grant view…" at bounding box center [236, 110] width 472 height 220
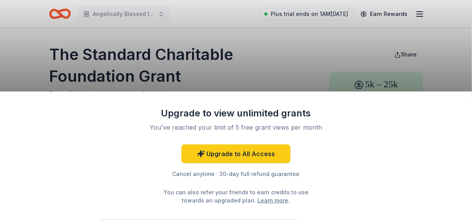
click at [257, 57] on div "Upgrade to view unlimited grants You've reached your limit of 5 free grant view…" at bounding box center [236, 110] width 472 height 220
click at [199, 51] on div "Upgrade to view unlimited grants You've reached your limit of 5 free grant view…" at bounding box center [236, 110] width 472 height 220
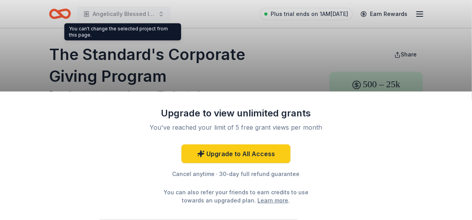
click at [345, 84] on div "Upgrade to view unlimited grants You've reached your limit of 5 free grant view…" at bounding box center [236, 110] width 472 height 220
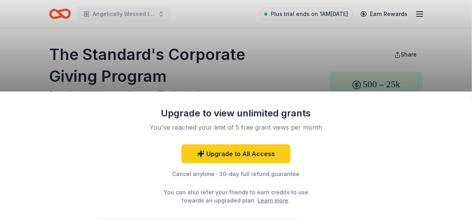
click at [181, 172] on div "Cancel anytime · 30-day full refund guarantee" at bounding box center [236, 173] width 203 height 9
click at [226, 40] on div "Upgrade to view unlimited grants You've reached your limit of 5 free grant view…" at bounding box center [236, 110] width 472 height 220
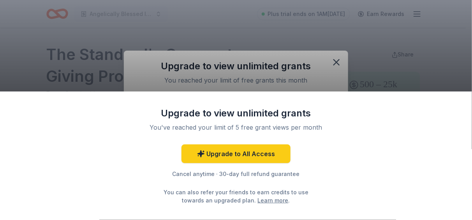
click at [337, 62] on div "Upgrade to view unlimited grants You've reached your limit of 5 free grant view…" at bounding box center [236, 110] width 472 height 220
